Goal: Information Seeking & Learning: Learn about a topic

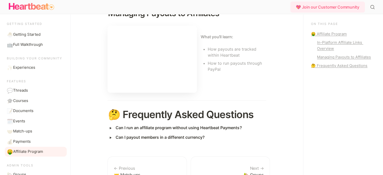
scroll to position [200, 0]
click at [128, 127] on strong "Can I run an affiliate program without using Heartbeat Payments?" at bounding box center [179, 128] width 126 height 5
click at [109, 128] on span "‣" at bounding box center [110, 128] width 9 height 4
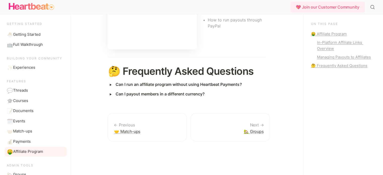
scroll to position [246, 0]
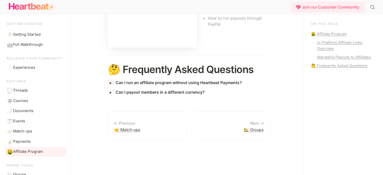
click at [110, 84] on span "‣" at bounding box center [111, 82] width 4 height 9
click at [111, 92] on span "‣" at bounding box center [111, 92] width 4 height 9
click at [111, 92] on span "‣" at bounding box center [110, 92] width 9 height 4
click at [110, 83] on span "‣" at bounding box center [110, 83] width 9 height 4
